Goal: Complete application form

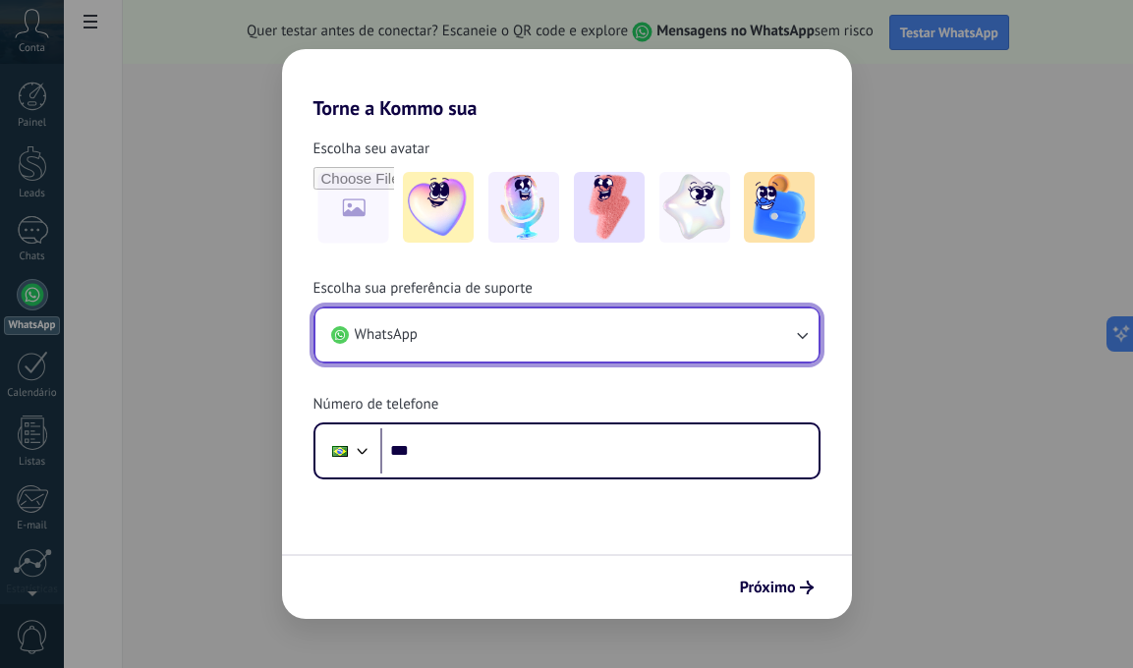
click at [478, 339] on button "WhatsApp" at bounding box center [566, 334] width 503 height 53
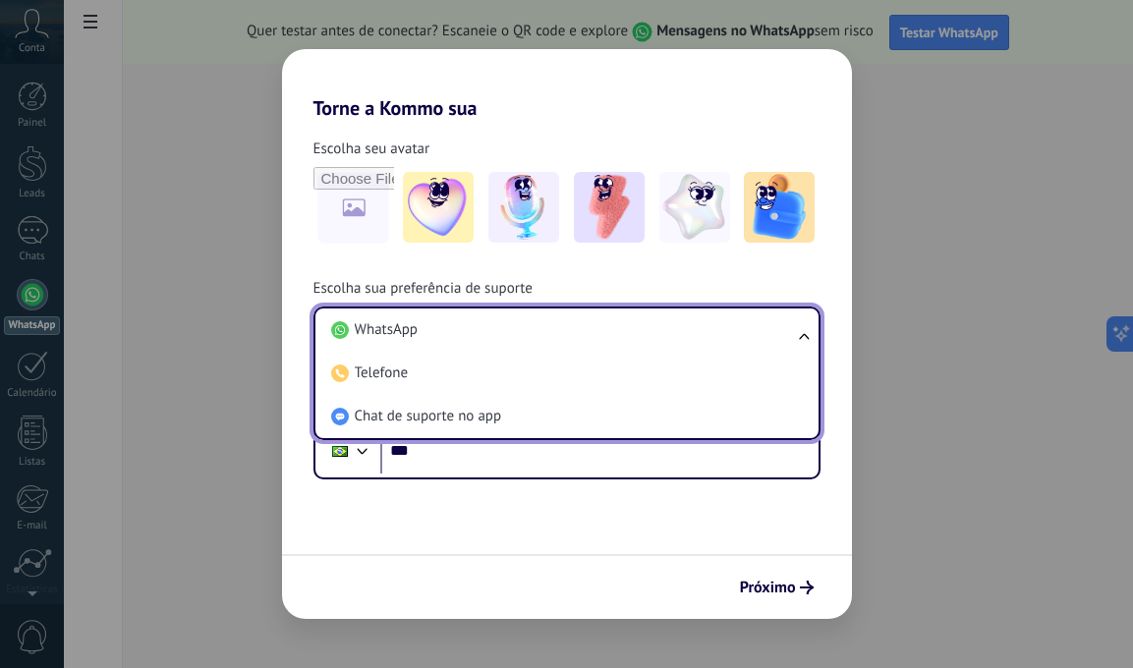
click at [478, 339] on li "WhatsApp" at bounding box center [562, 329] width 479 height 43
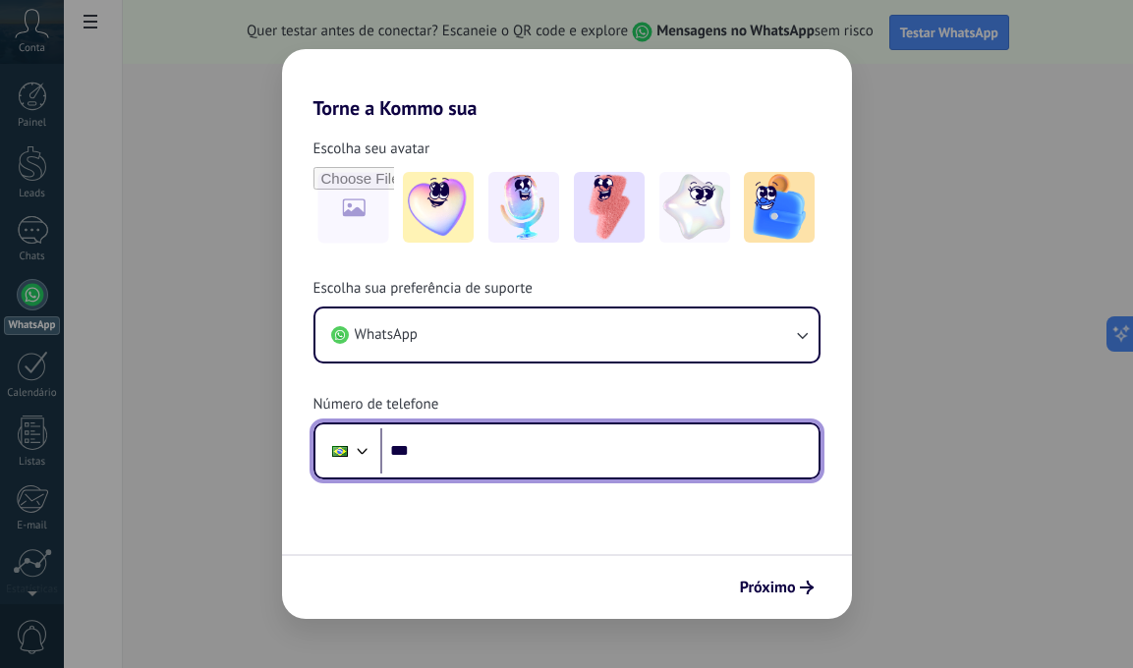
click at [474, 437] on input "***" at bounding box center [599, 450] width 438 height 45
type input "**********"
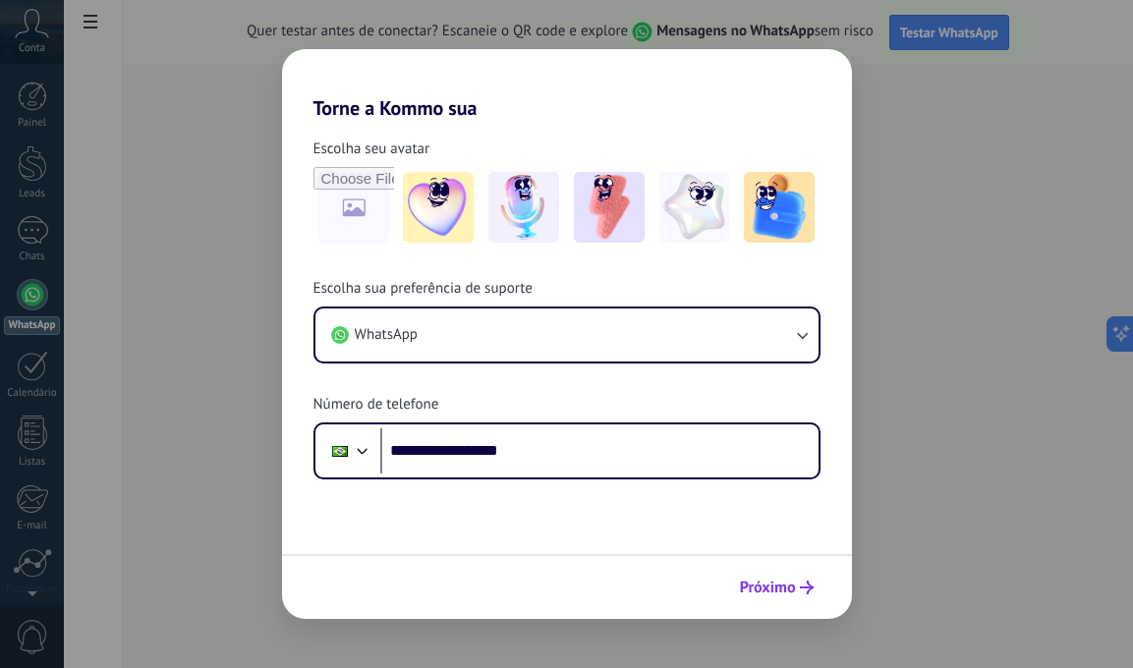
click at [776, 585] on span "Próximo" at bounding box center [768, 588] width 56 height 14
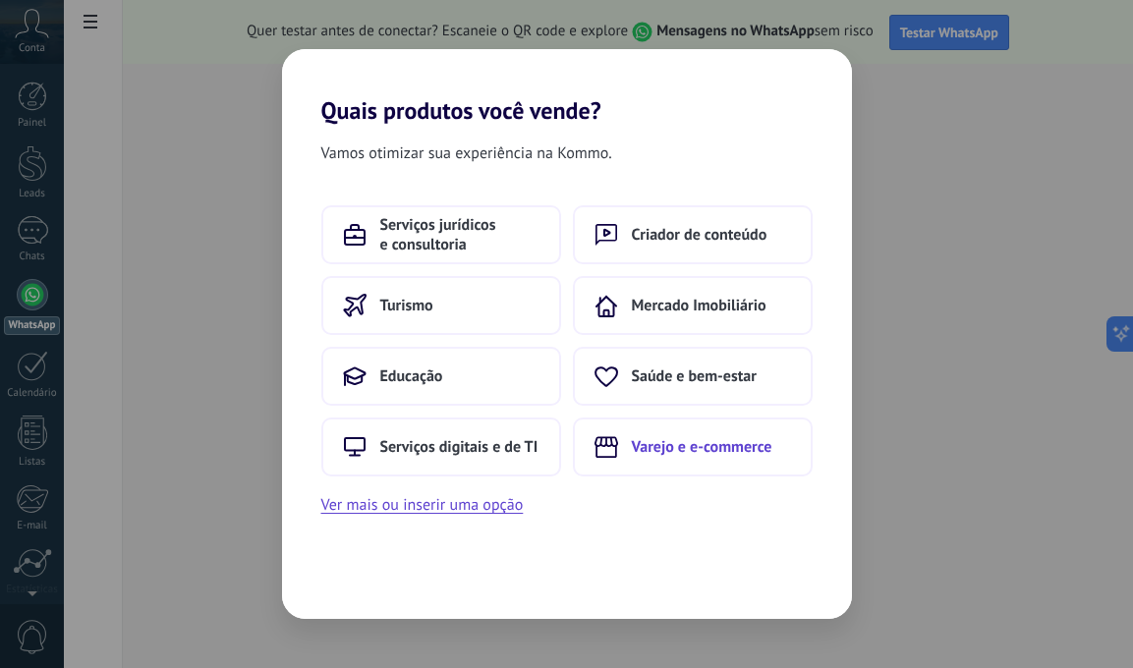
click at [680, 445] on span "Varejo e e-commerce" at bounding box center [702, 447] width 140 height 20
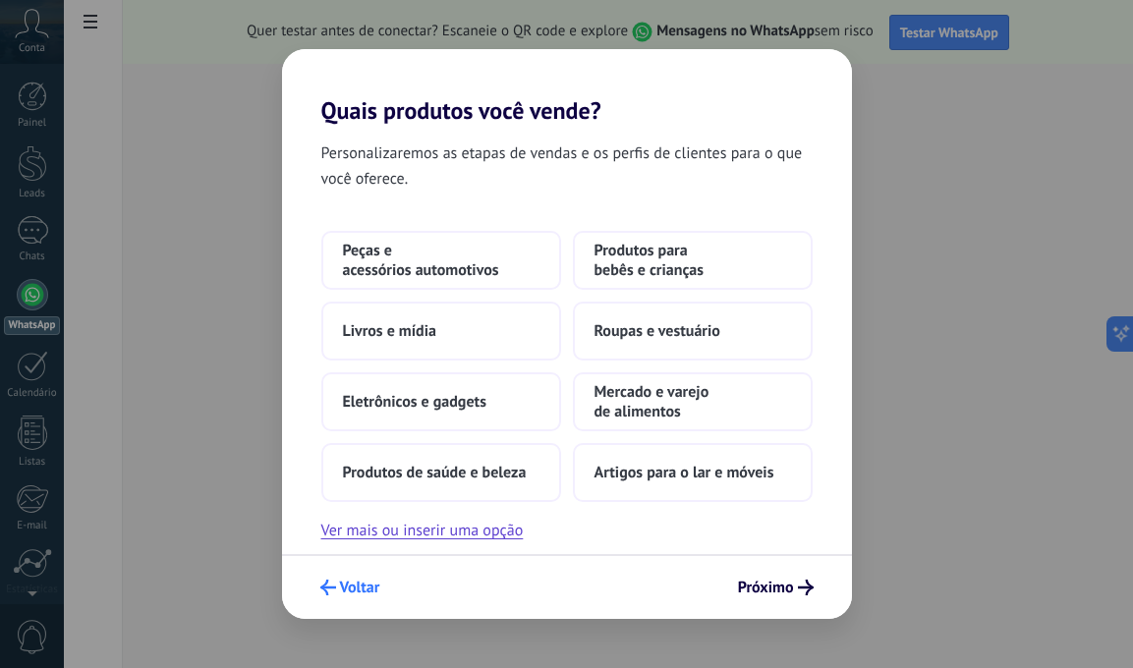
click at [352, 576] on button "Voltar" at bounding box center [350, 587] width 78 height 33
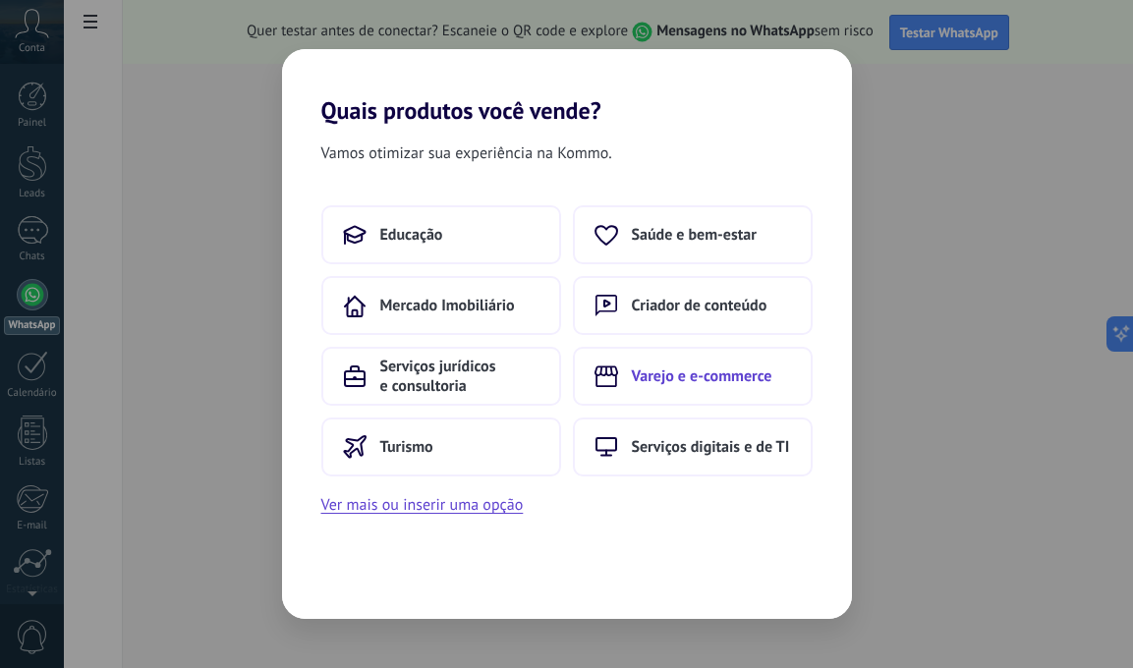
click at [734, 375] on span "Varejo e e-commerce" at bounding box center [702, 376] width 140 height 20
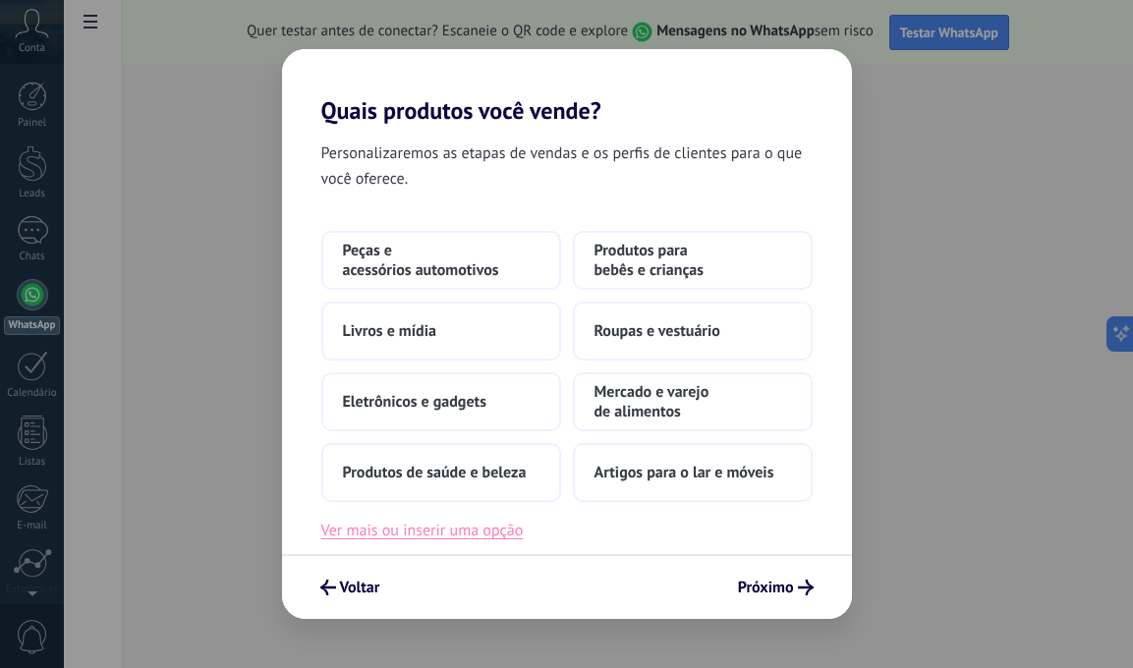
click at [495, 529] on button "Ver mais ou inserir uma opção" at bounding box center [422, 531] width 202 height 26
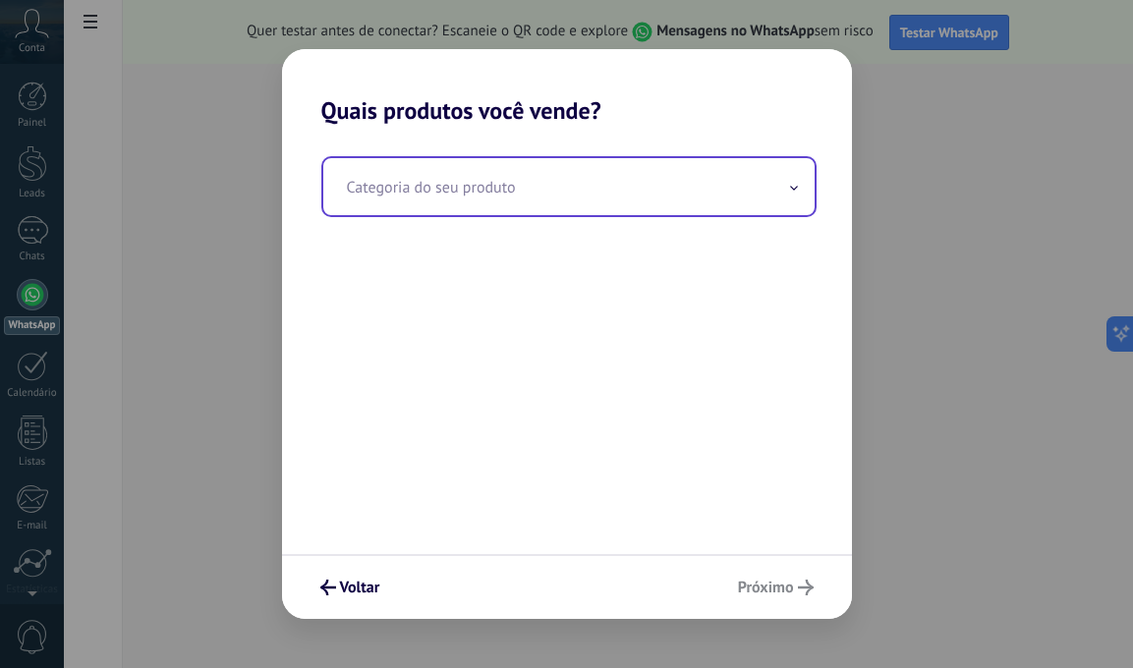
click at [602, 208] on input "text" at bounding box center [568, 186] width 491 height 57
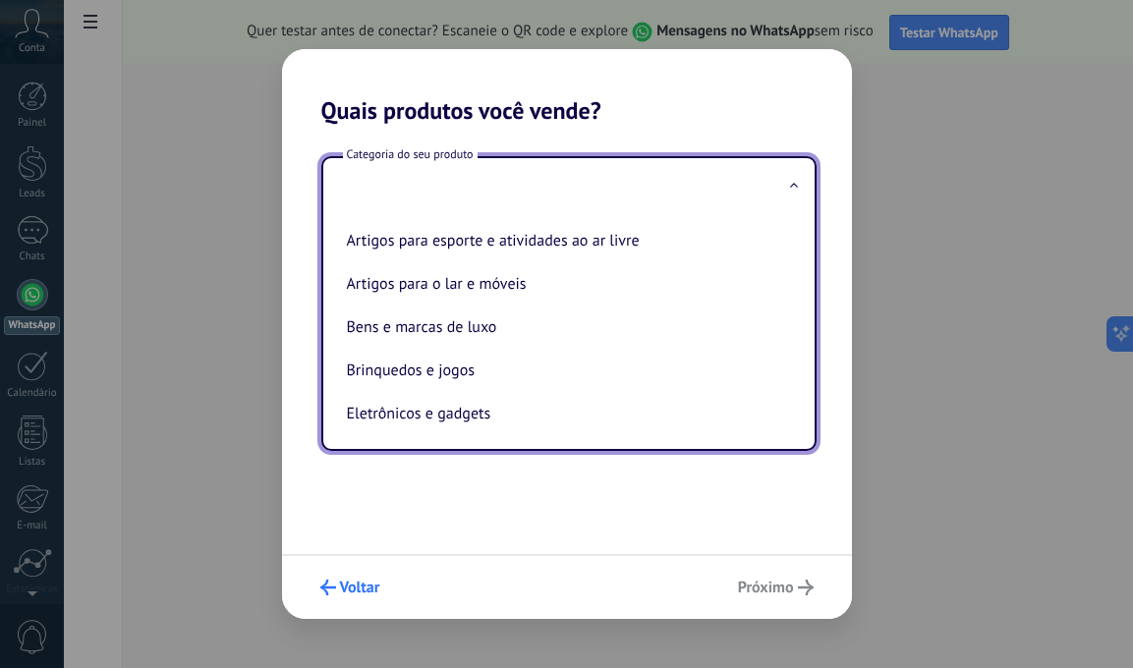
click at [357, 571] on div "Voltar Próximo" at bounding box center [567, 586] width 570 height 65
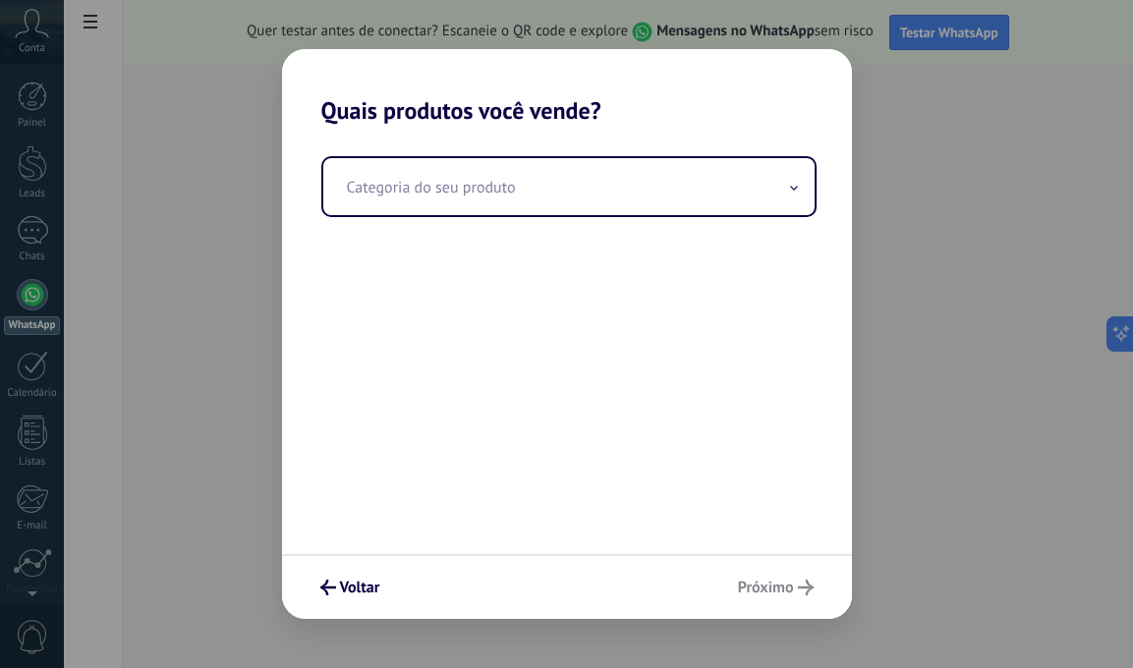
click at [363, 604] on div "Voltar Próximo" at bounding box center [567, 586] width 570 height 65
click at [361, 594] on span "Voltar" at bounding box center [360, 588] width 40 height 14
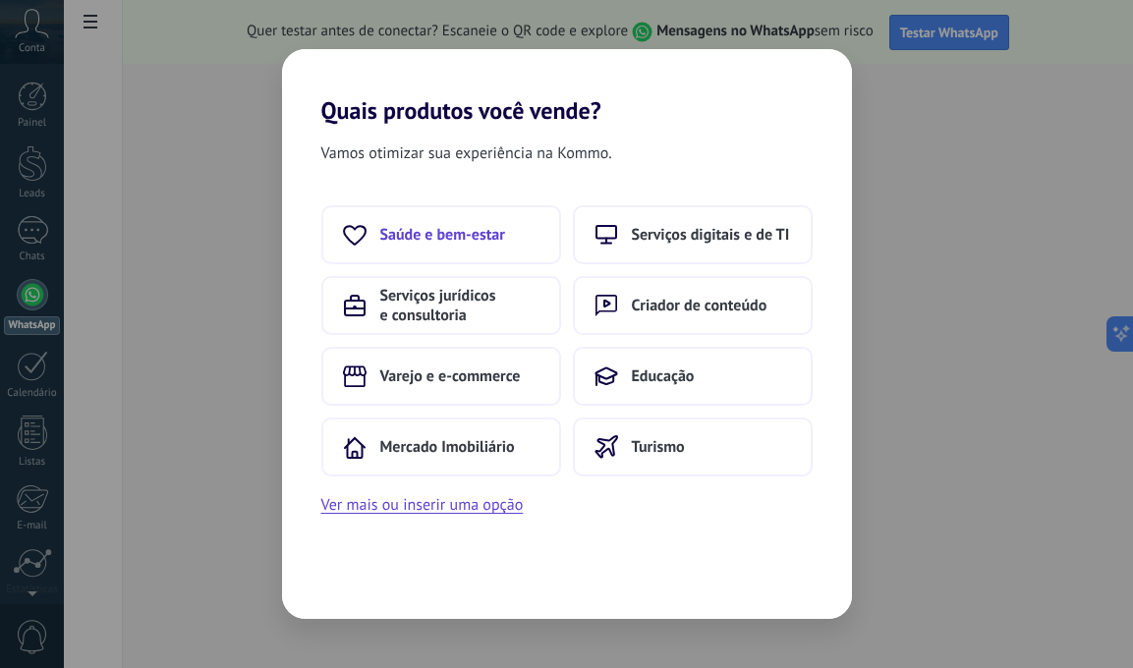
click at [513, 235] on button "Saúde e bem-estar" at bounding box center [441, 234] width 240 height 59
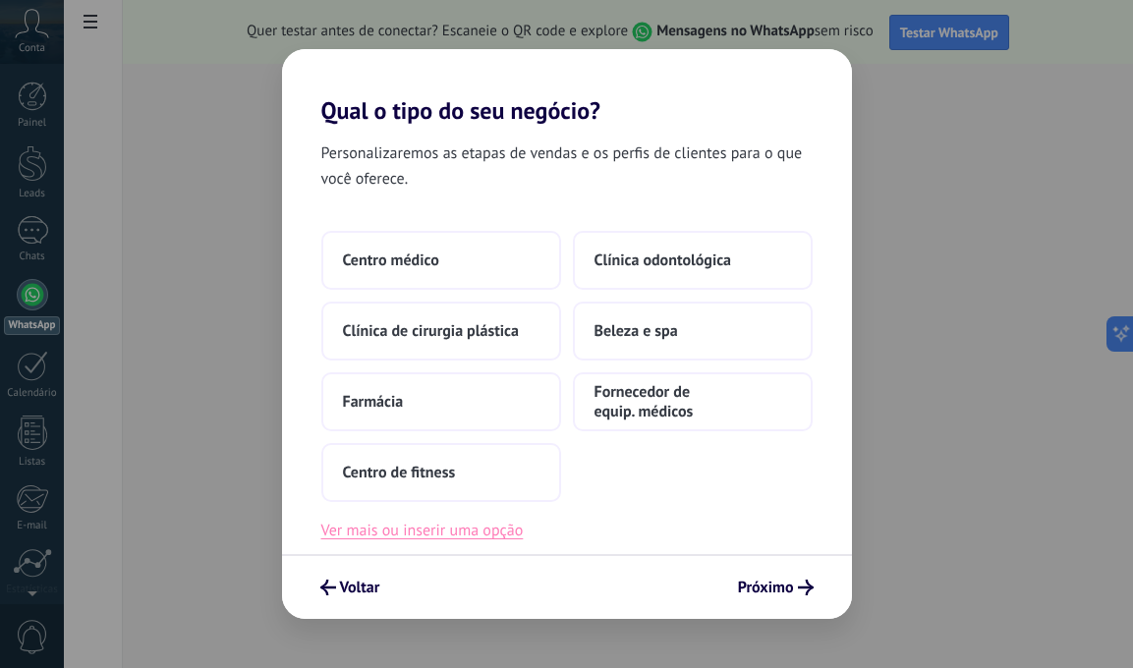
click at [443, 540] on button "Ver mais ou inserir uma opção" at bounding box center [422, 531] width 202 height 26
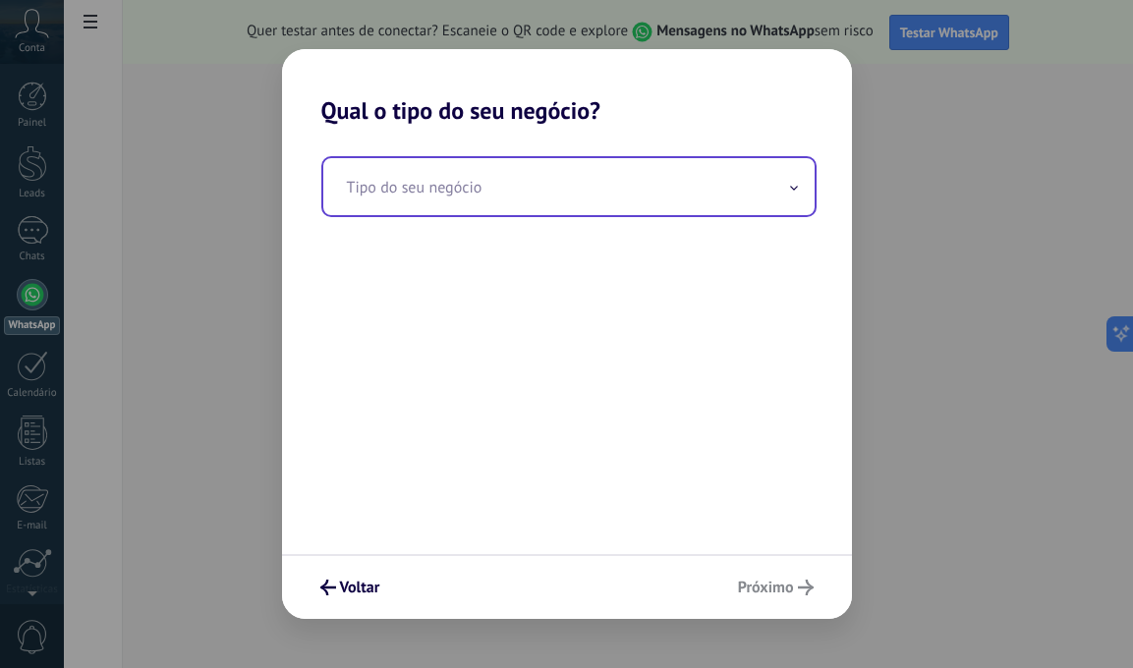
click at [520, 201] on input "text" at bounding box center [568, 186] width 491 height 57
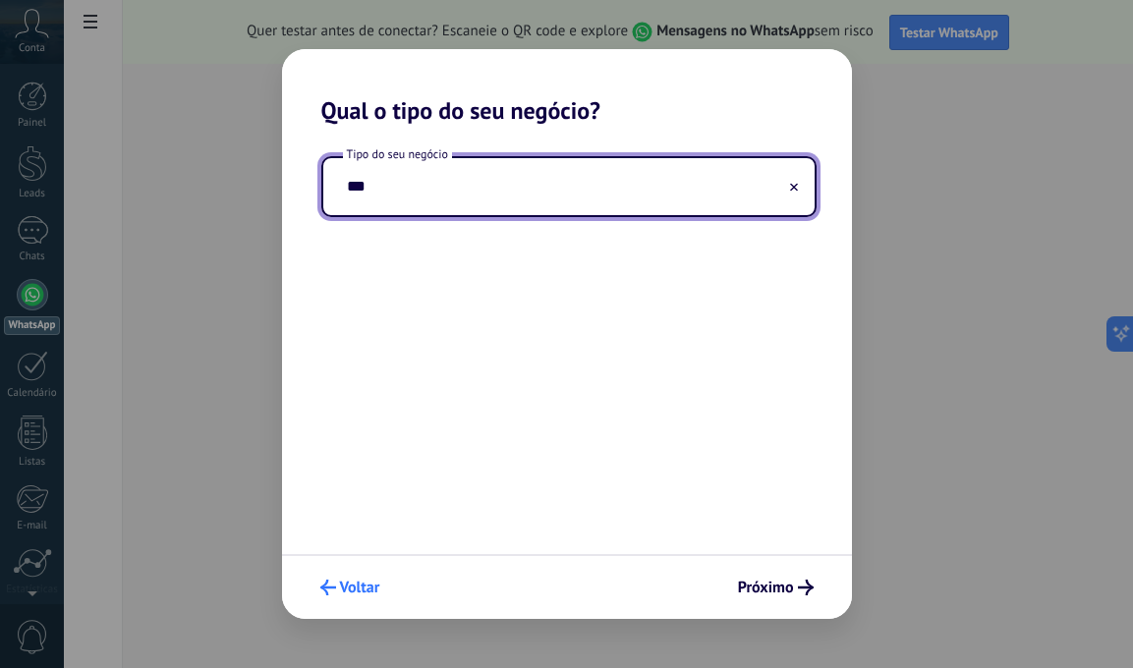
type input "***"
click at [332, 587] on use "submit" at bounding box center [328, 588] width 16 height 16
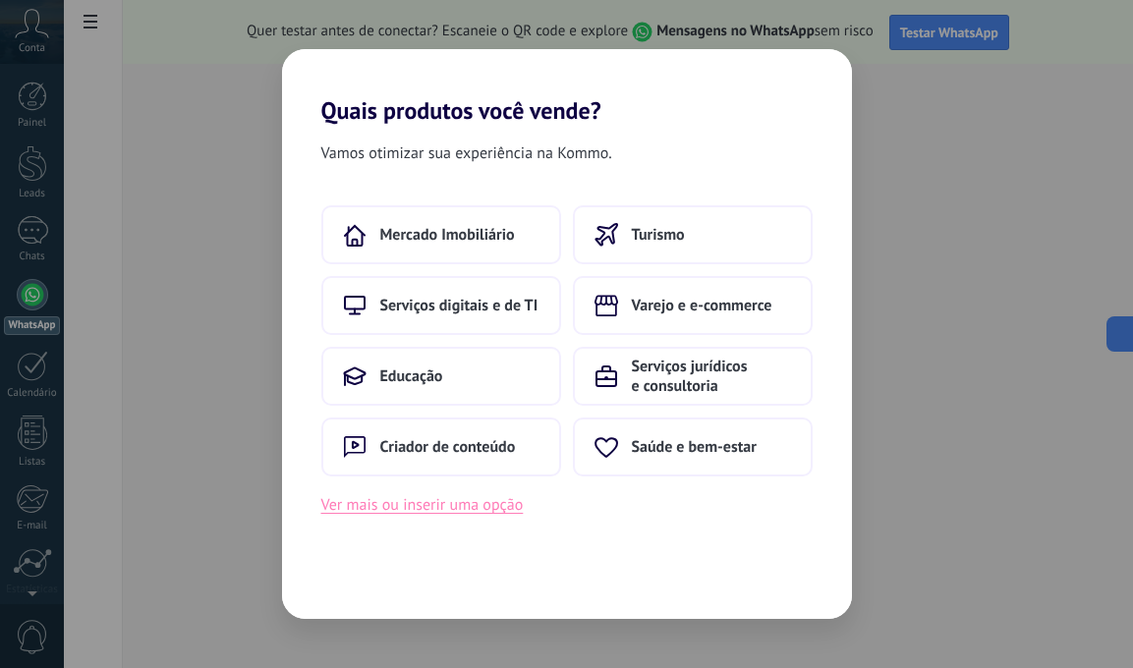
click at [377, 511] on button "Ver mais ou inserir uma opção" at bounding box center [422, 505] width 202 height 26
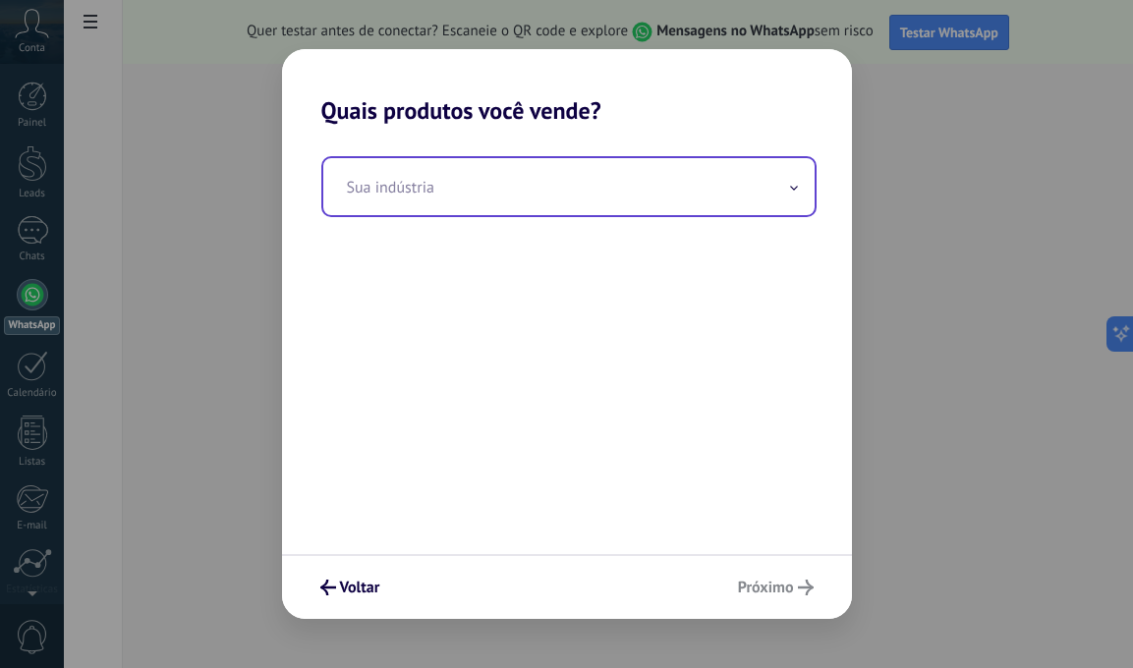
click at [494, 199] on input "text" at bounding box center [568, 186] width 491 height 57
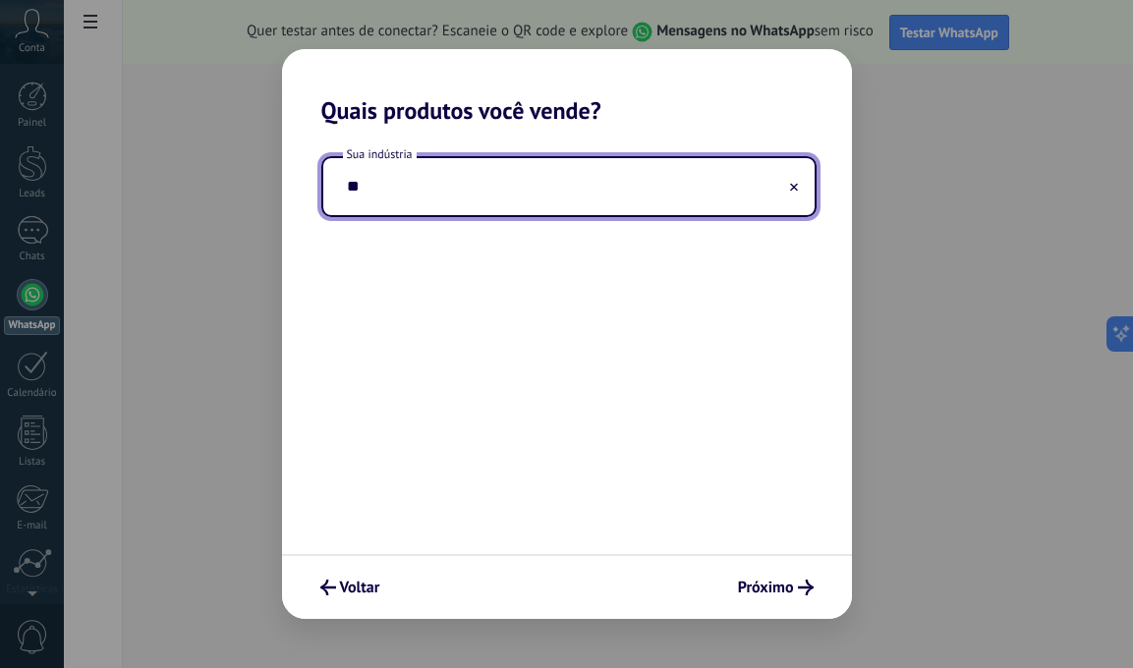
type input "*"
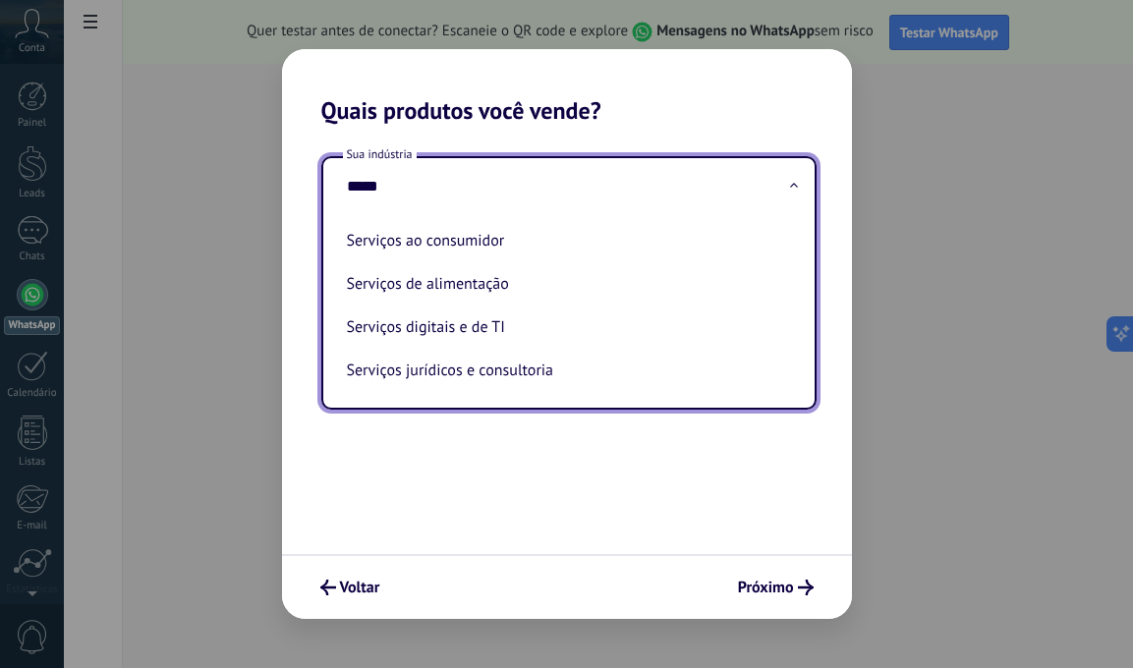
type input "*****"
